Goal: Find specific page/section: Find specific page/section

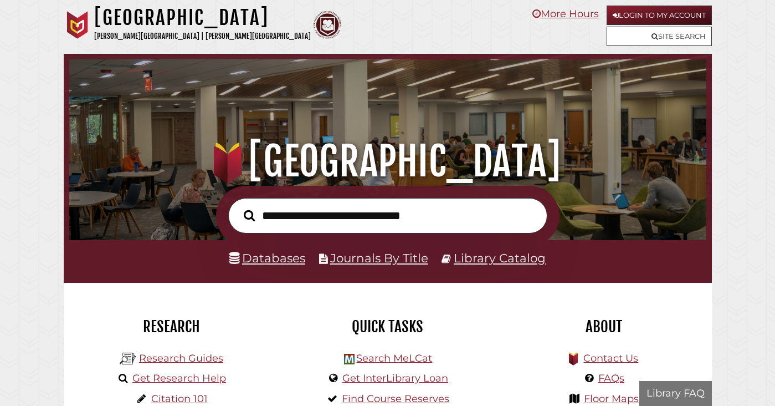
scroll to position [211, 632]
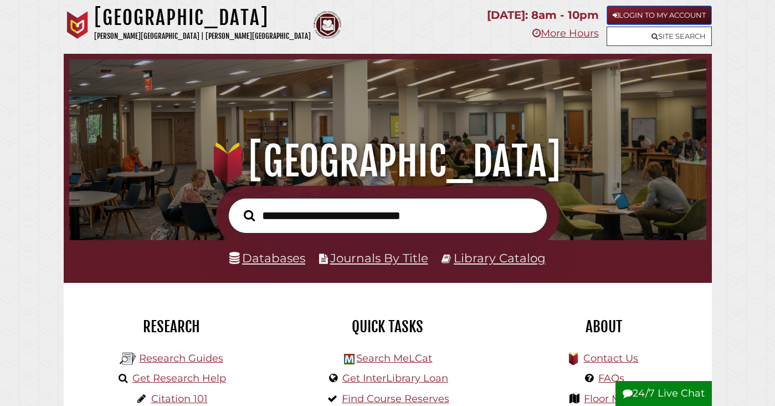
click at [670, 10] on link "Login to My Account" at bounding box center [659, 15] width 105 height 19
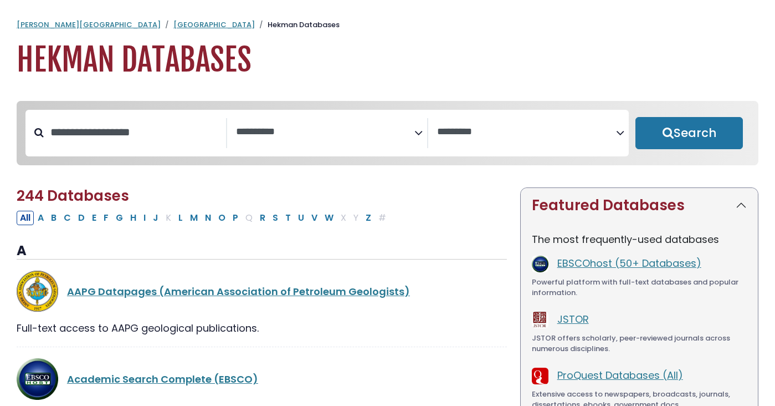
select select "Database Subject Filter"
select select "Database Vendors Filter"
click at [343, 120] on span "Search filters" at bounding box center [325, 133] width 179 height 30
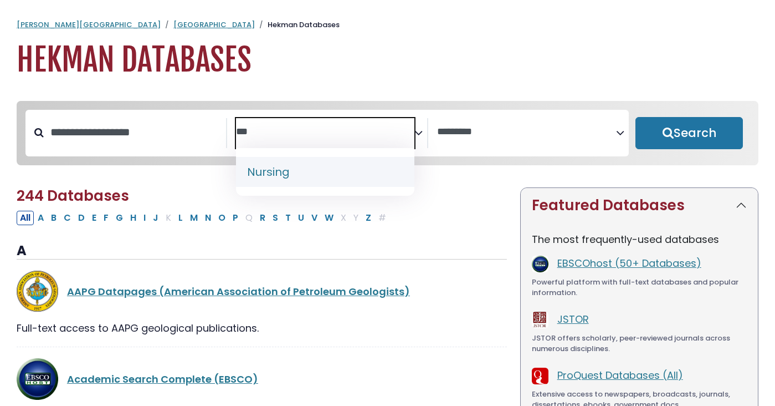
type textarea "***"
select select "*****"
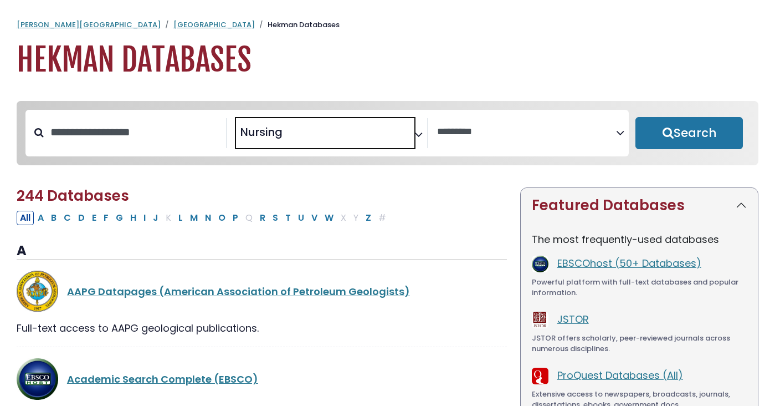
scroll to position [416, 0]
click at [731, 129] on button "Search" at bounding box center [690, 133] width 108 height 32
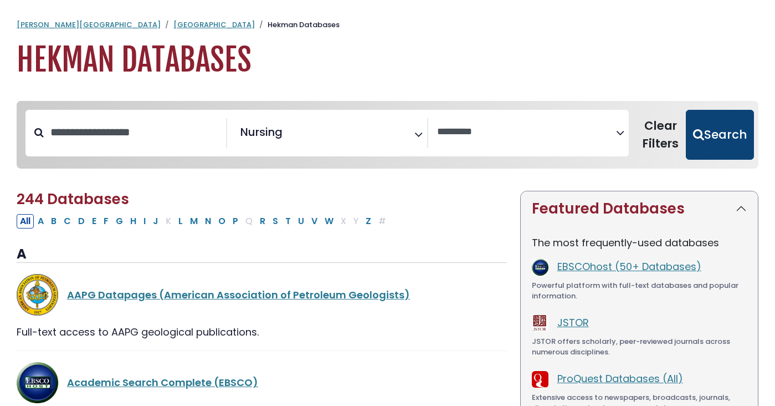
select select "Database Vendors Filter"
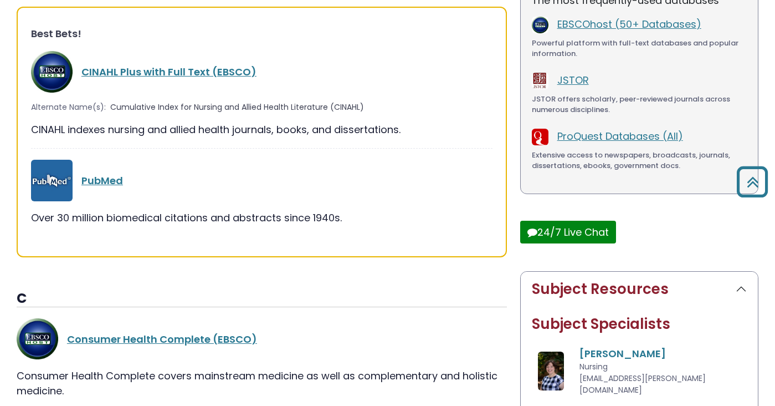
scroll to position [150, 0]
